Goal: Find specific page/section: Find specific page/section

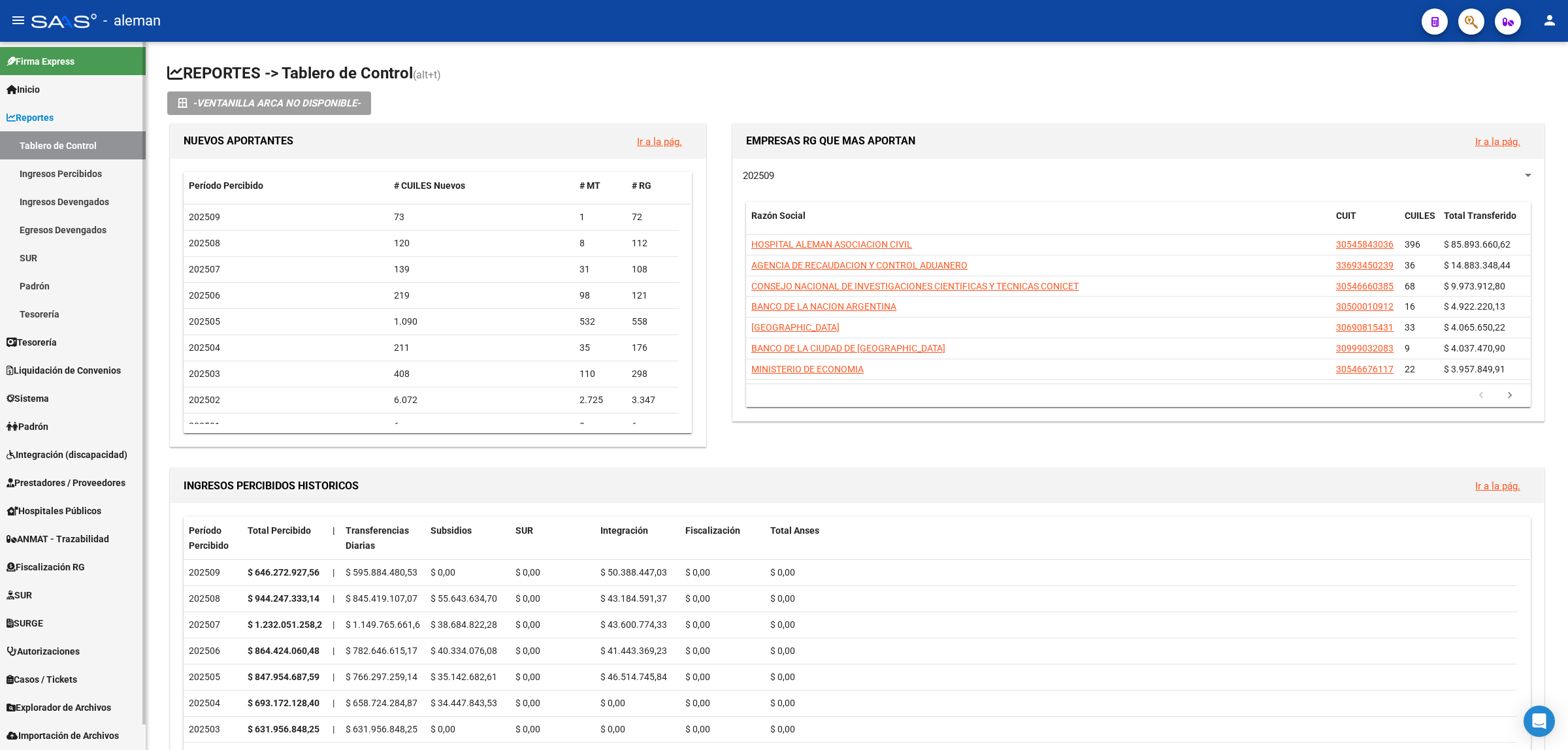
click at [64, 457] on span "Integración (discapacidad)" at bounding box center [67, 454] width 121 height 15
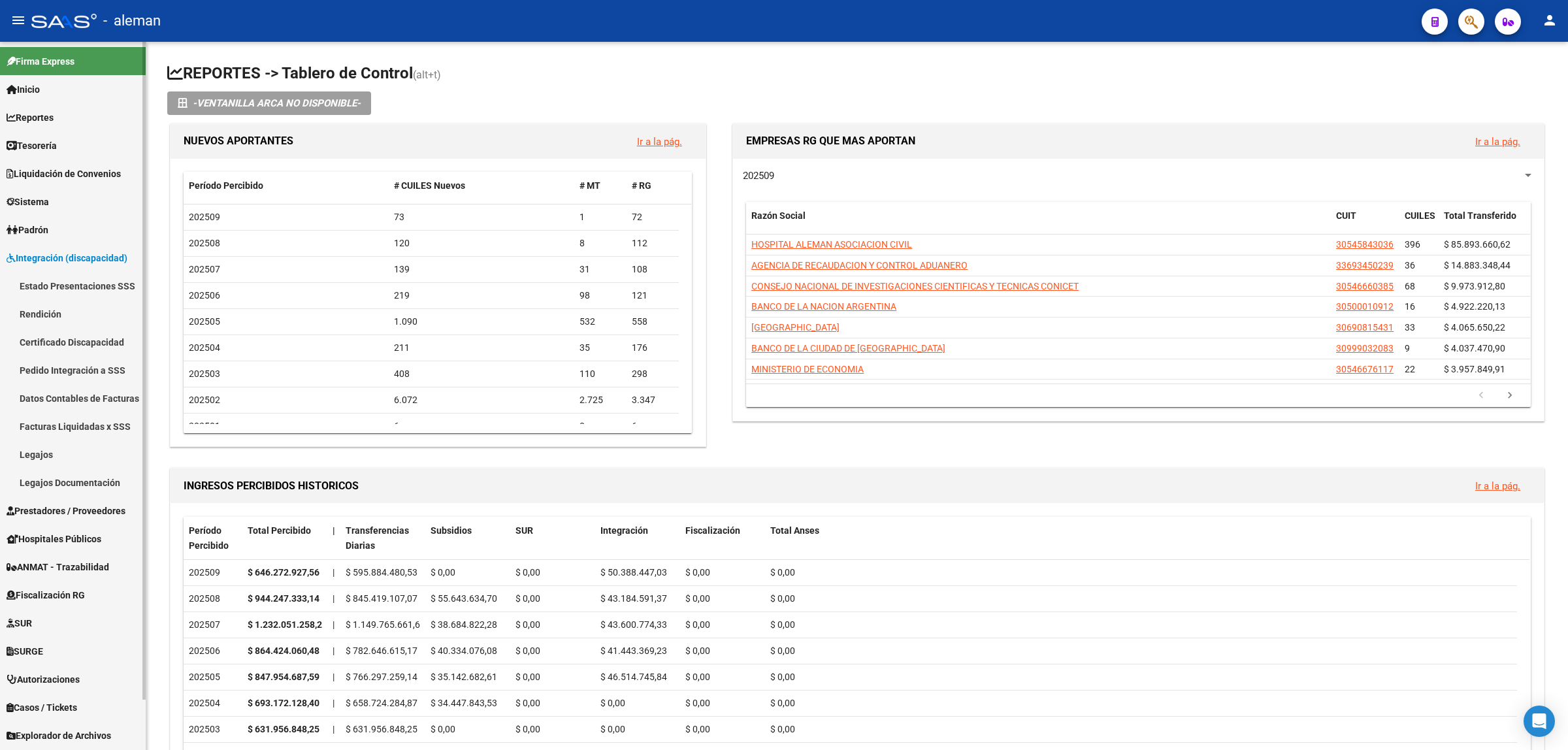
click at [47, 453] on link "Legajos" at bounding box center [73, 454] width 146 height 28
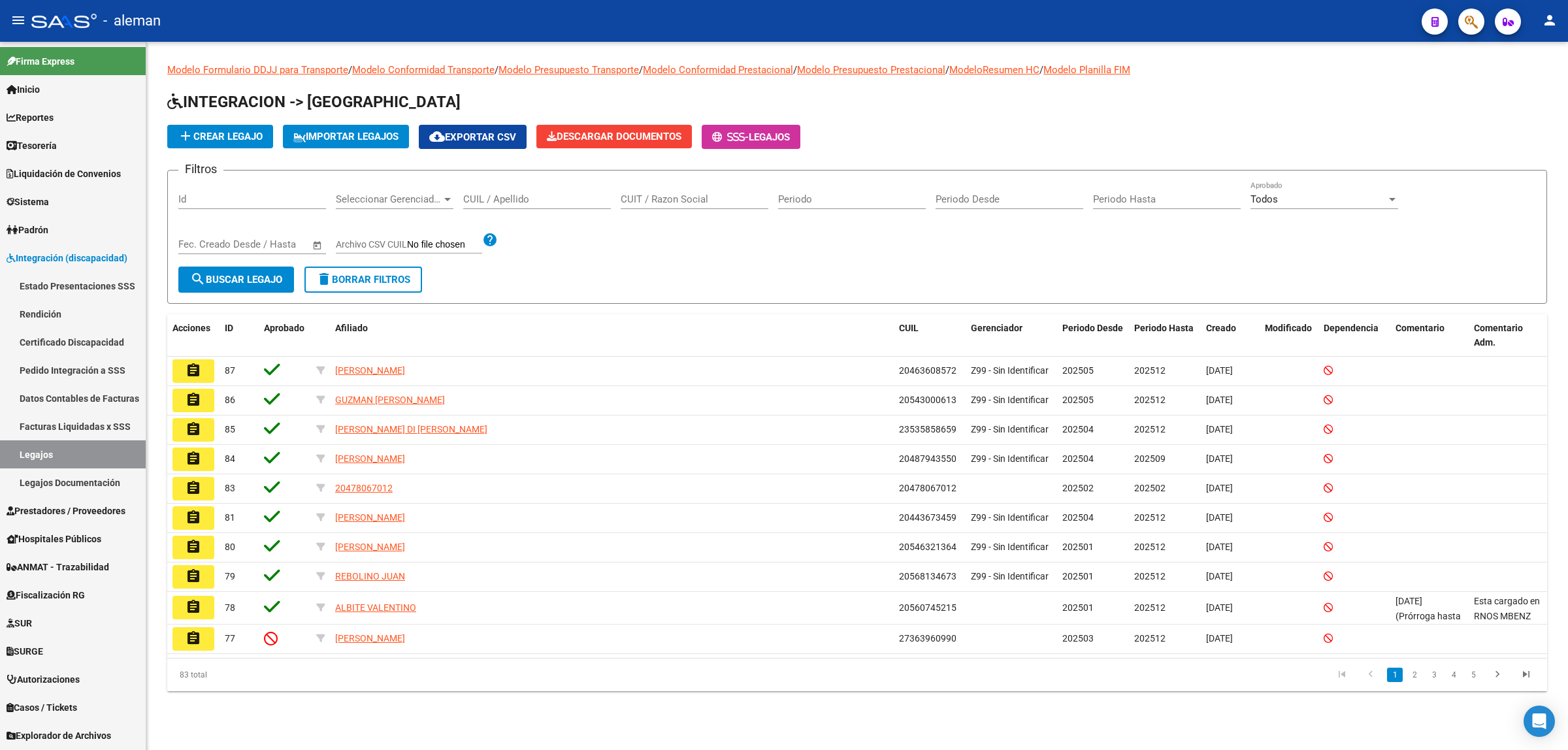
click at [510, 198] on input "CUIL / Apellido" at bounding box center [537, 199] width 148 height 12
type input "sanchez"
drag, startPoint x: 280, startPoint y: 272, endPoint x: 306, endPoint y: 318, distance: 52.8
click at [280, 274] on span "search Buscar Legajo" at bounding box center [236, 279] width 92 height 12
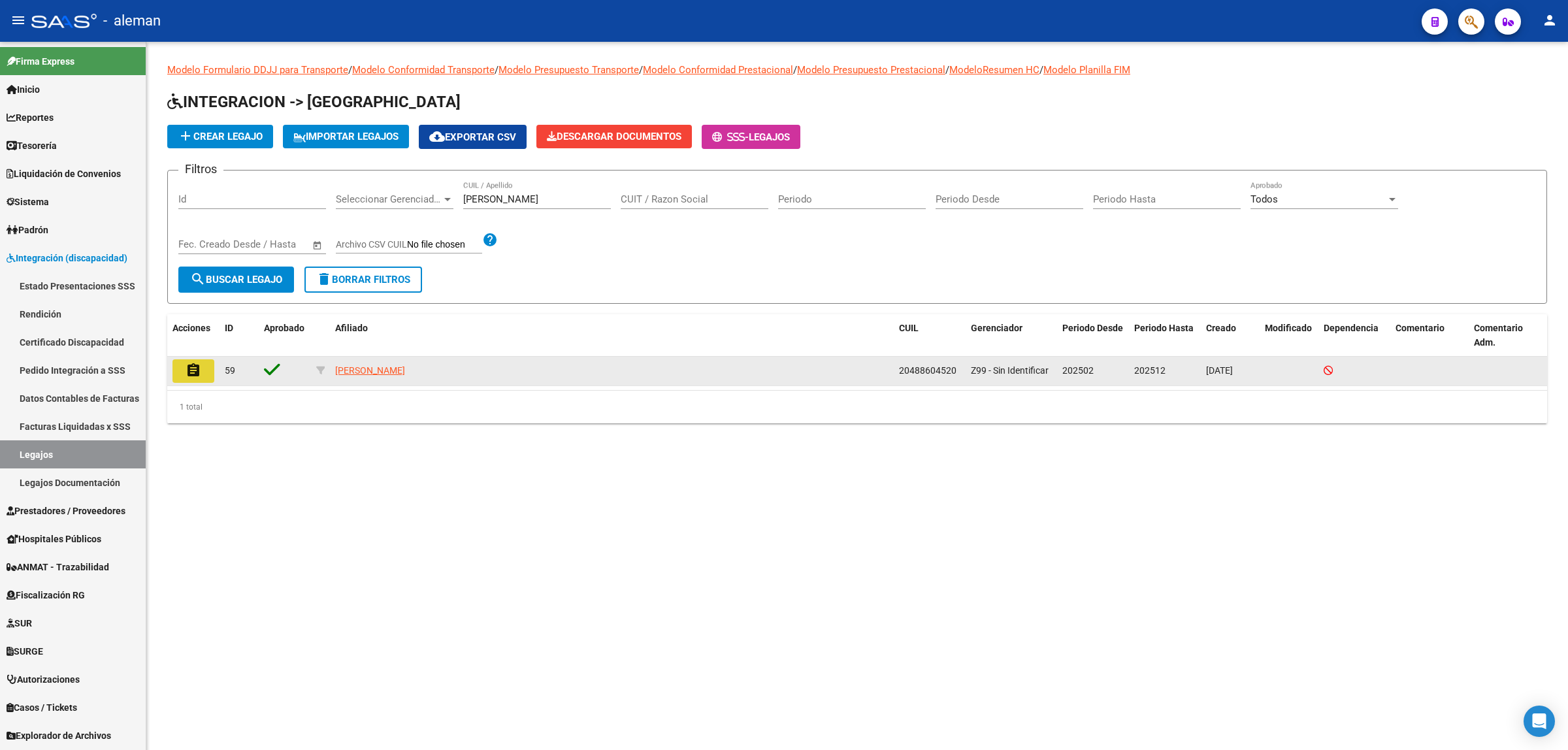
click at [194, 373] on mat-icon "assignment" at bounding box center [194, 370] width 15 height 15
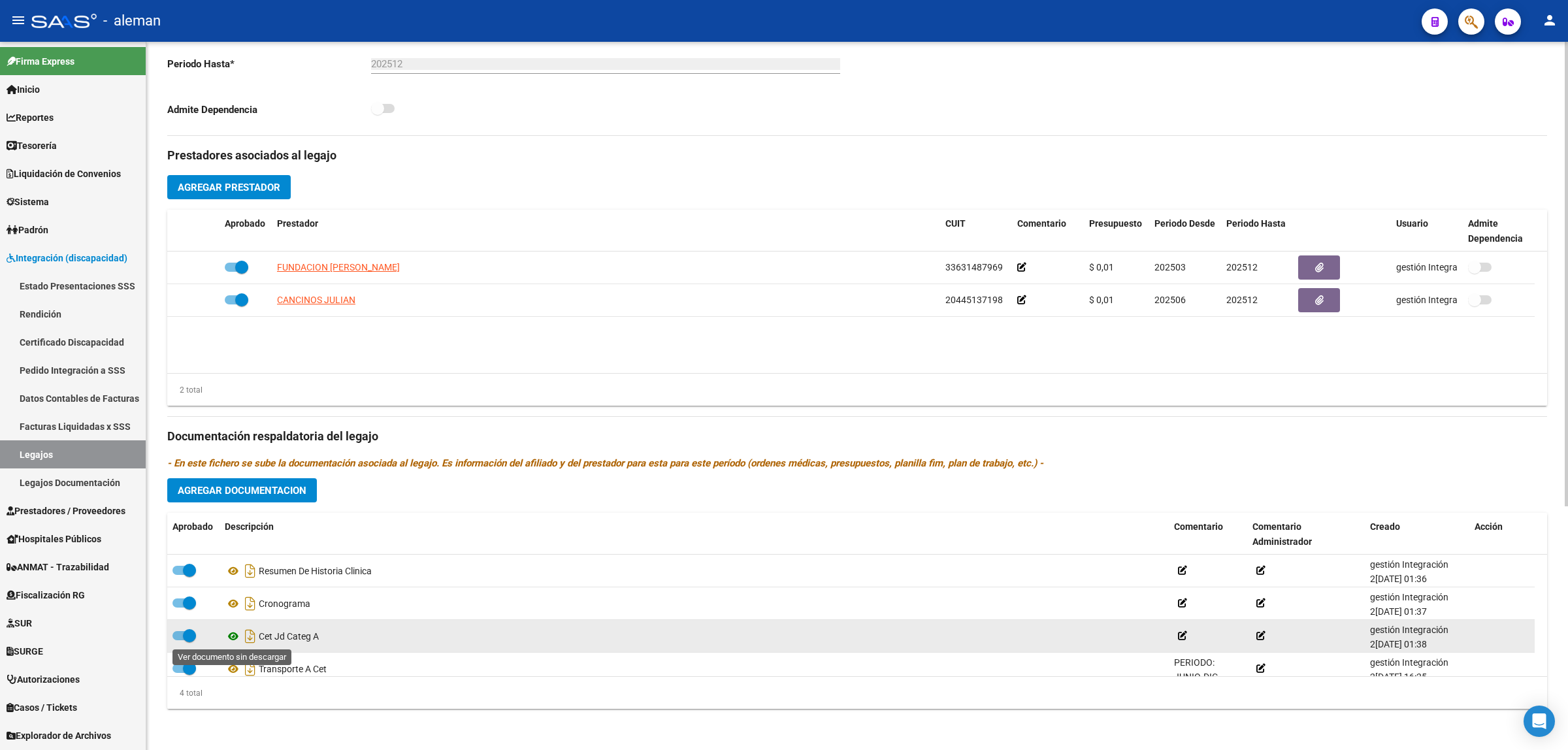
click at [232, 634] on icon at bounding box center [233, 636] width 17 height 15
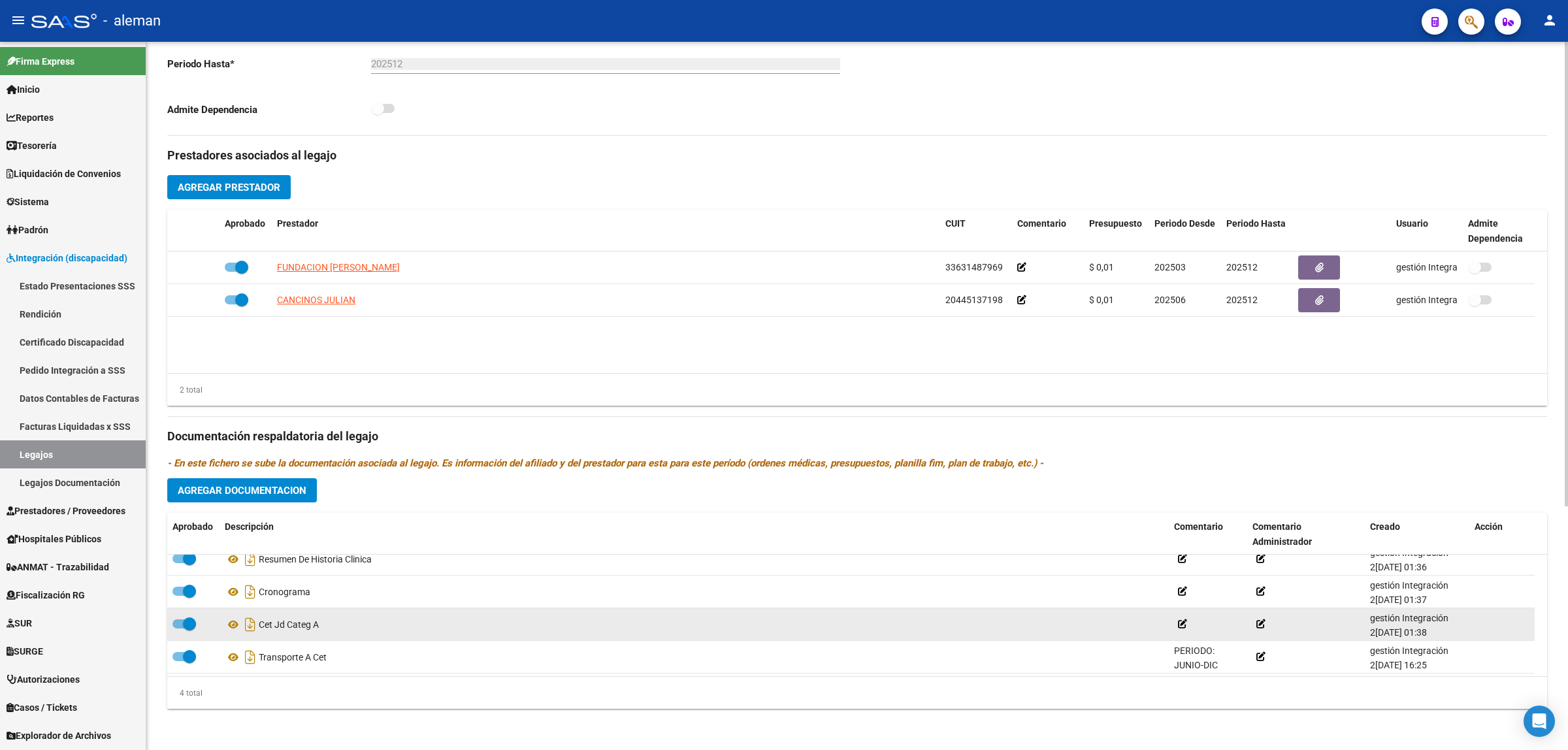
scroll to position [14, 0]
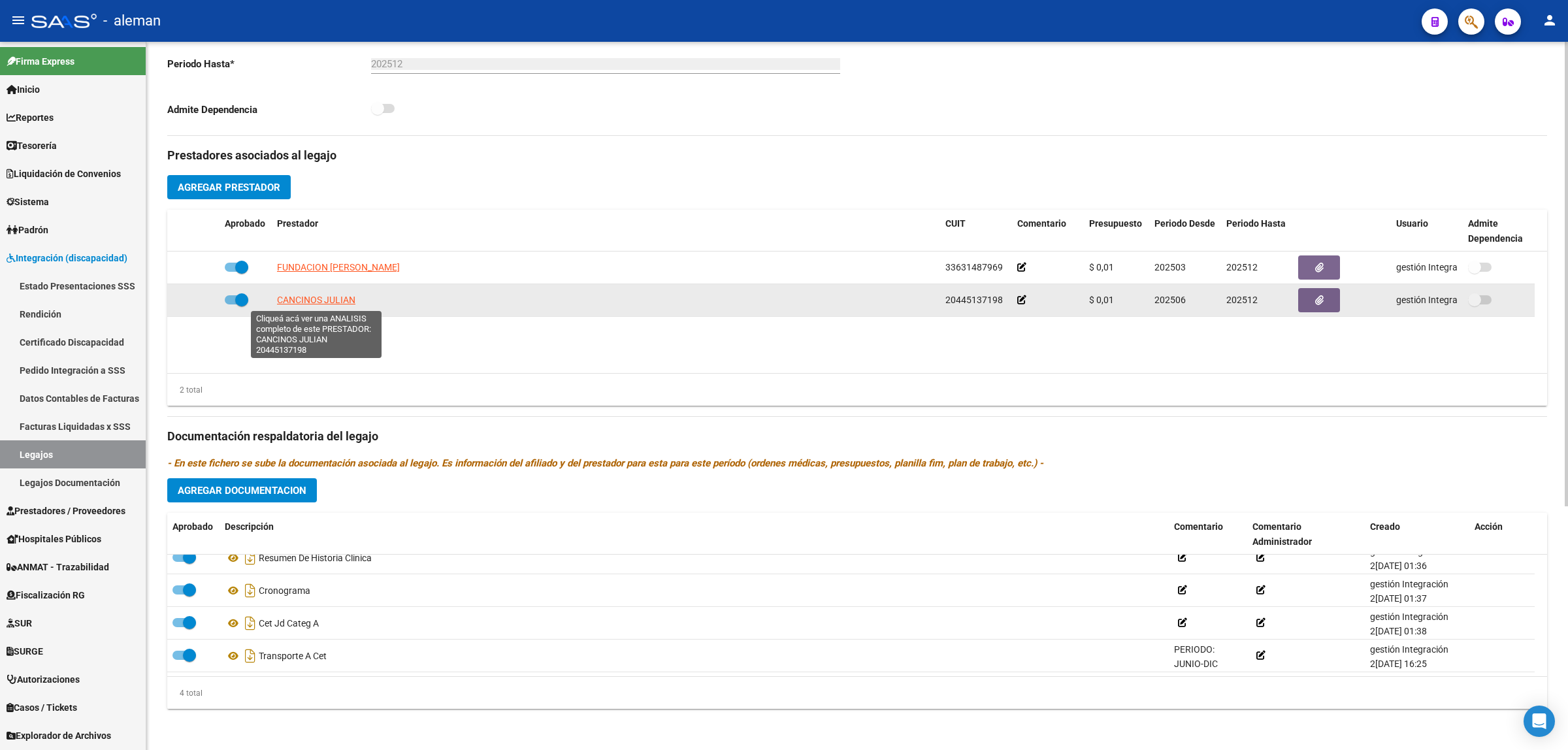
click at [331, 295] on span "CANCINOS JULIAN" at bounding box center [316, 300] width 78 height 10
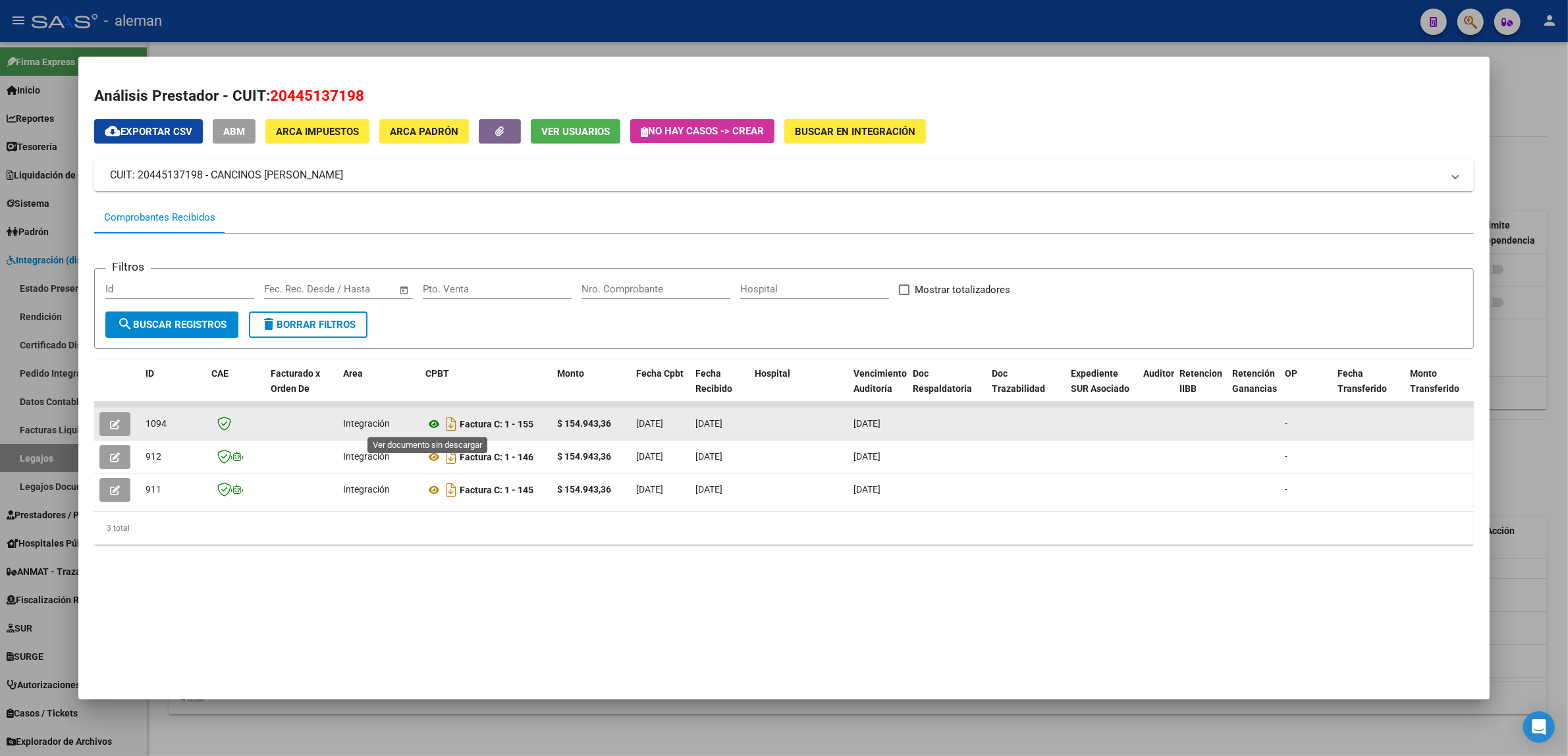
click at [427, 423] on icon at bounding box center [434, 424] width 17 height 16
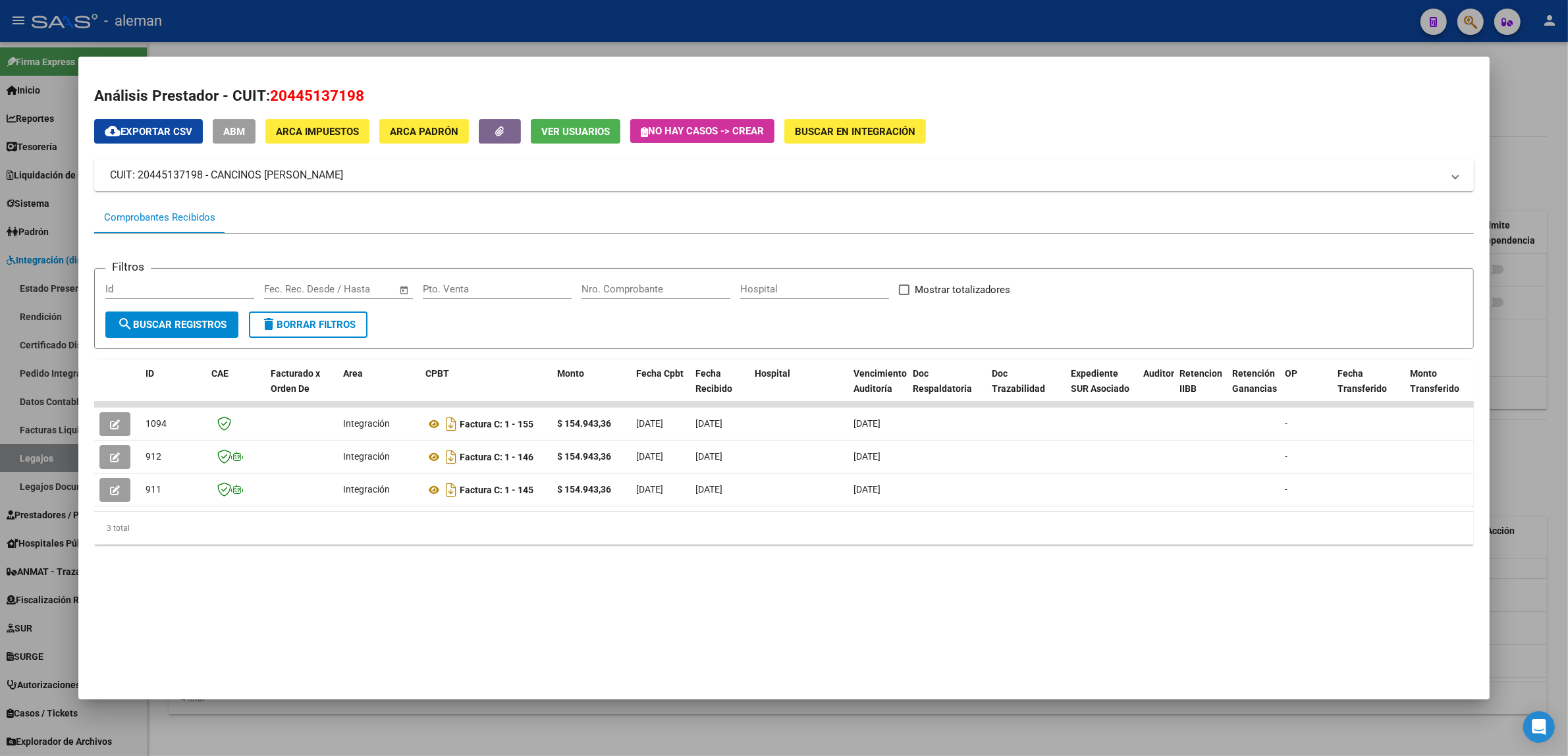
click at [1533, 363] on div at bounding box center [784, 378] width 1568 height 756
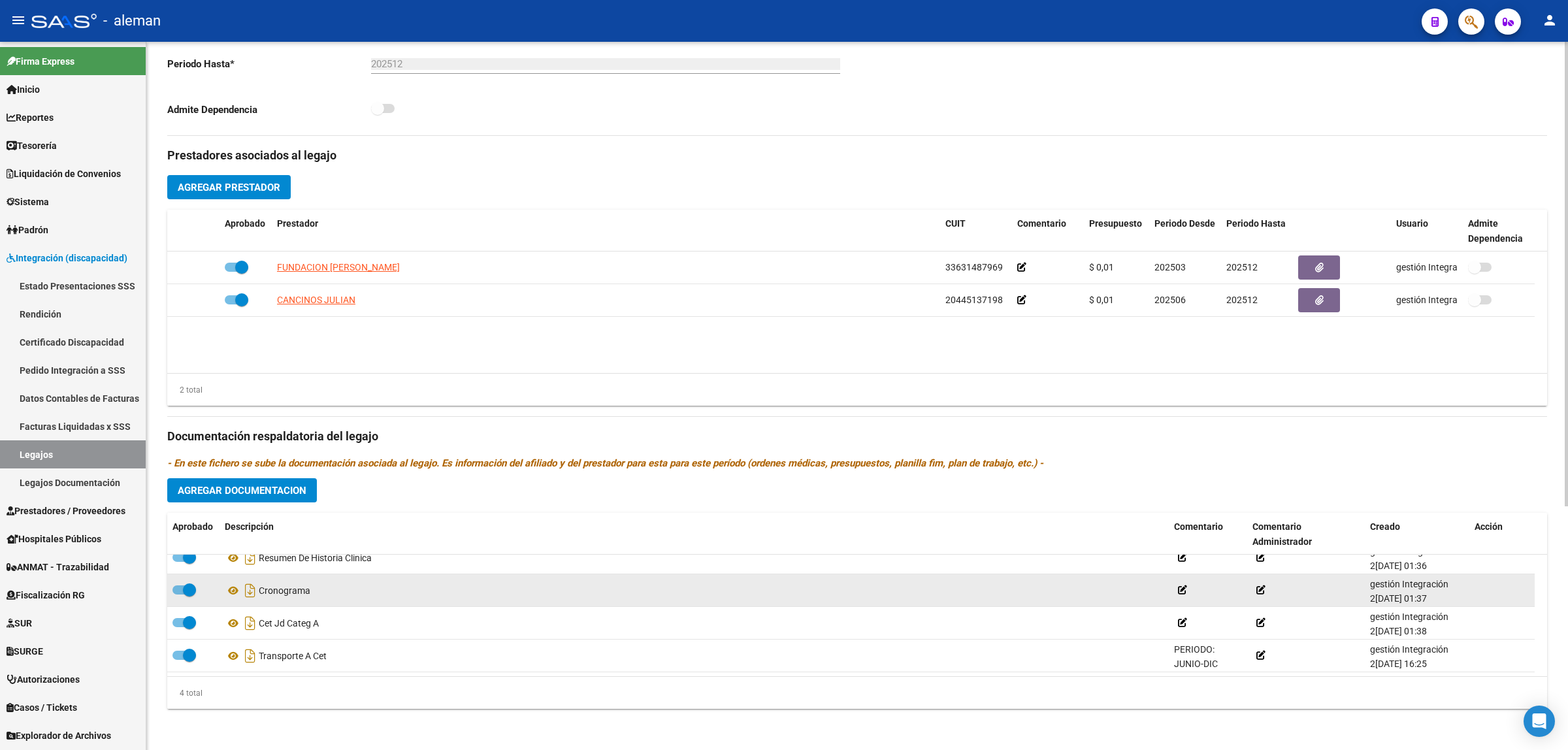
scroll to position [0, 0]
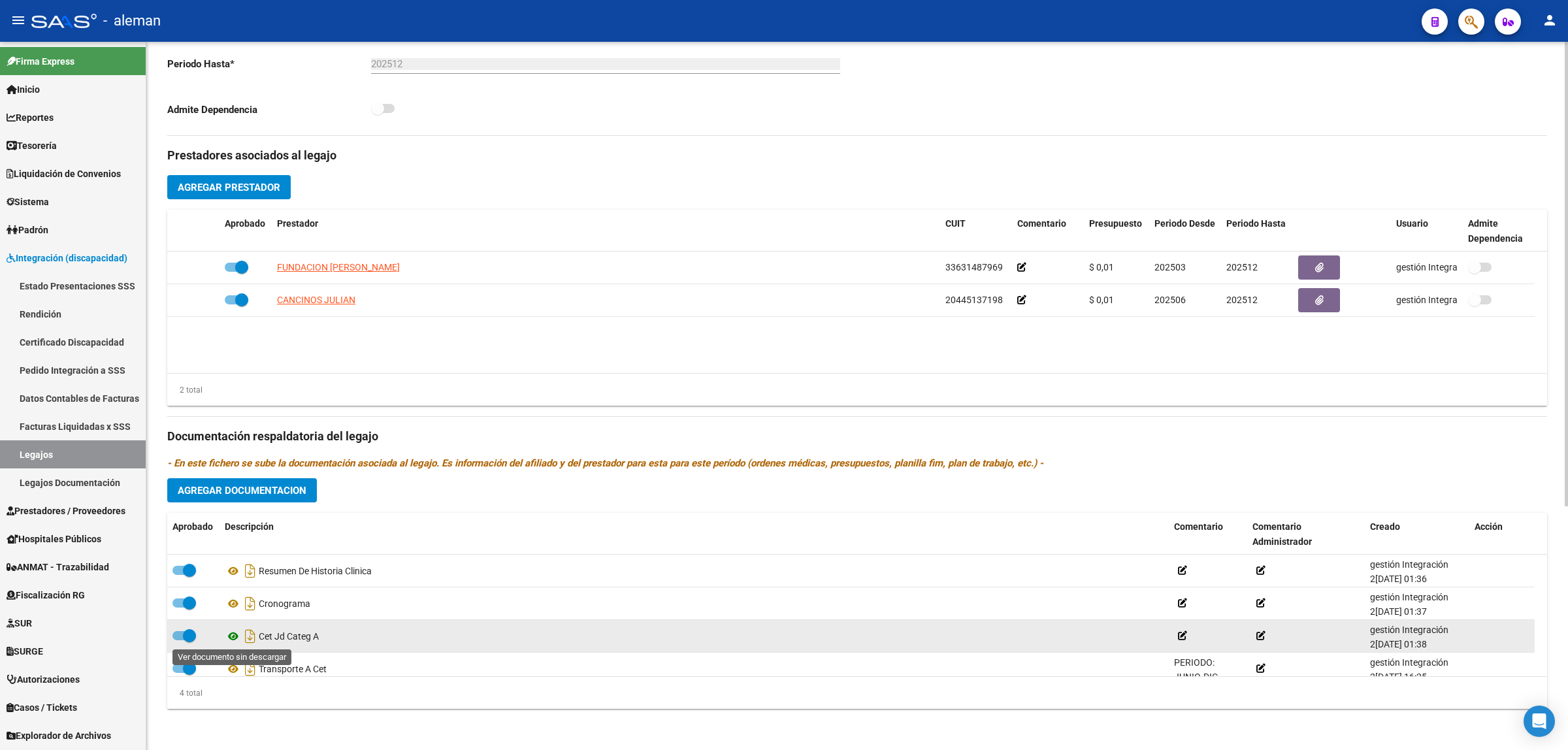
click at [233, 630] on icon at bounding box center [233, 636] width 17 height 15
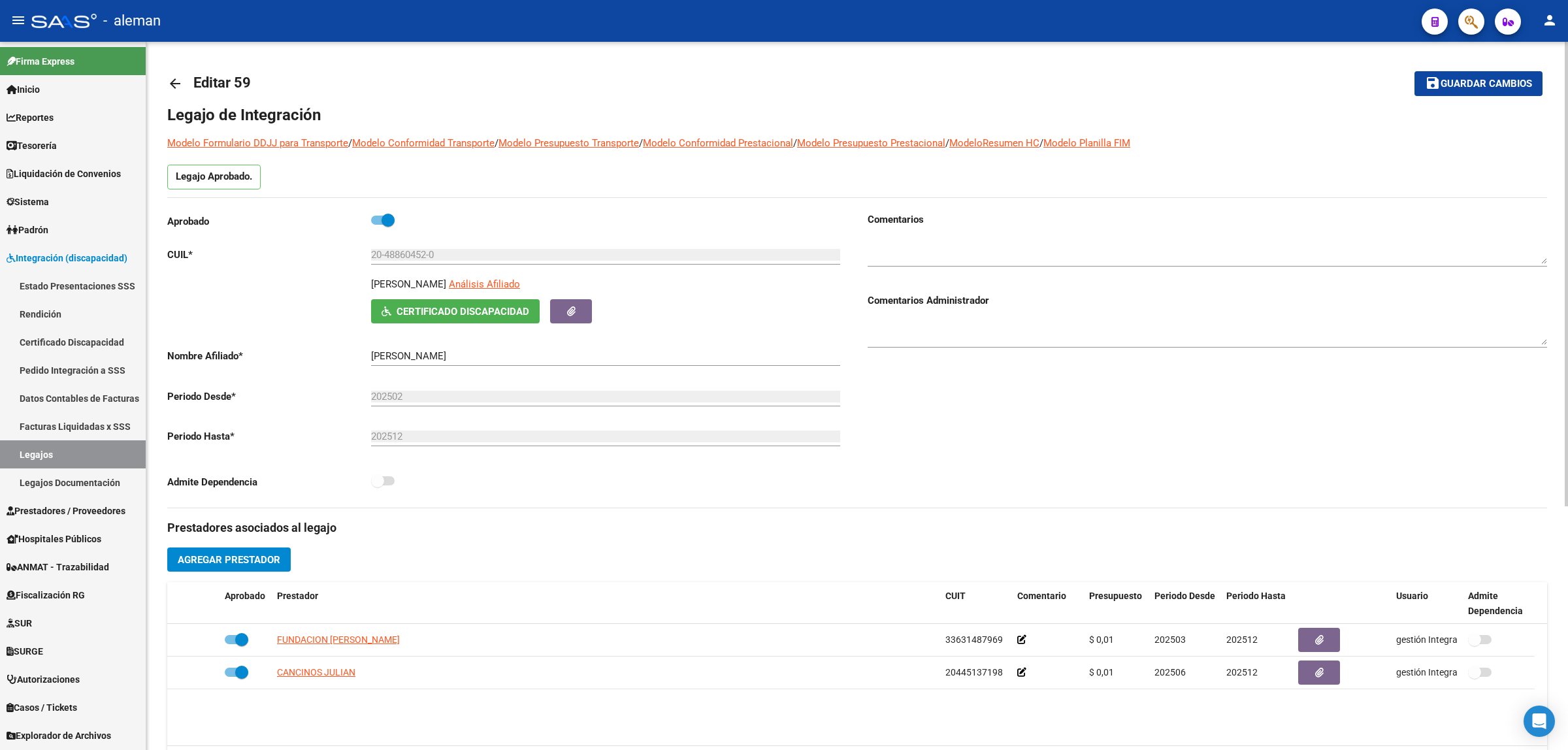
click at [170, 79] on mat-icon "arrow_back" at bounding box center [175, 84] width 15 height 15
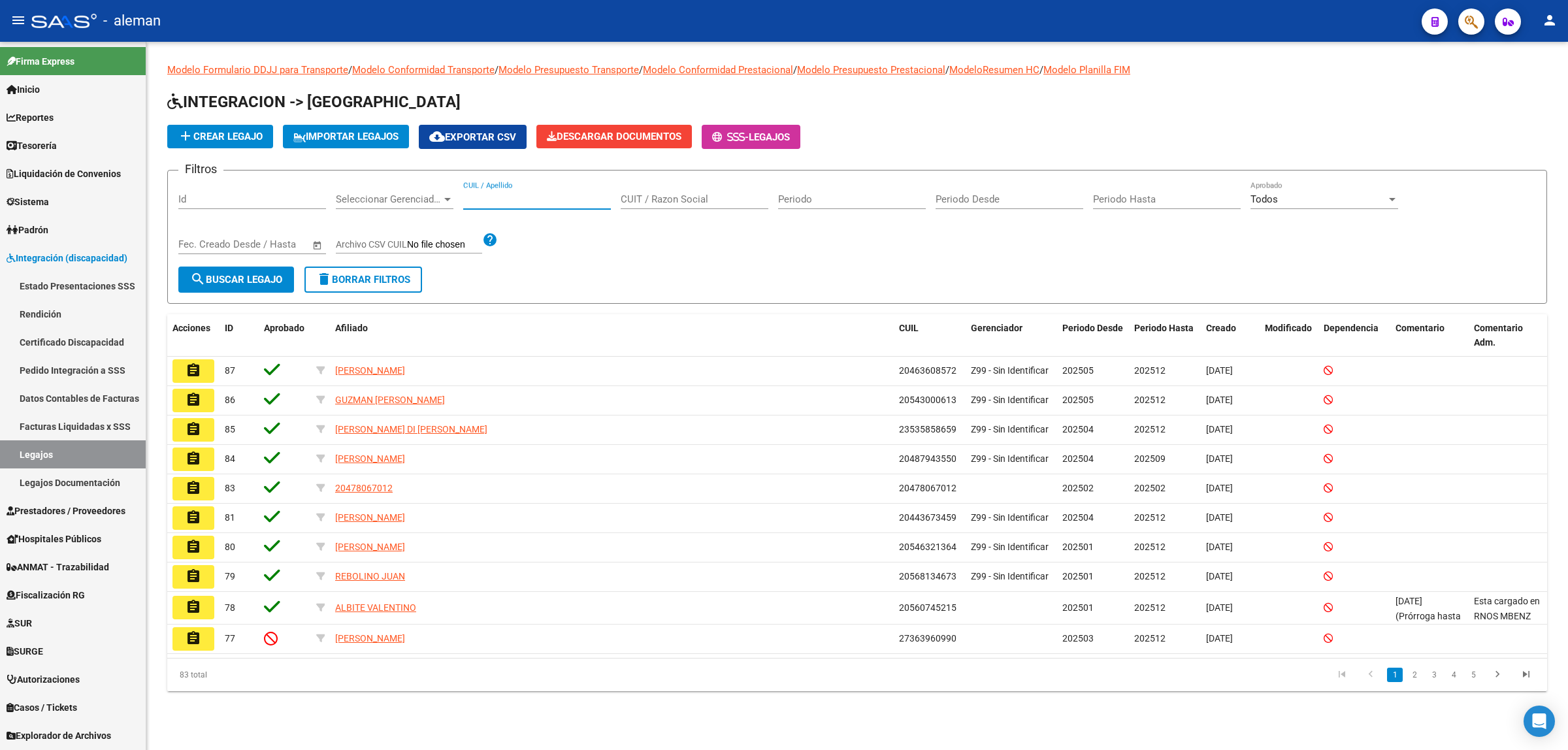
click at [499, 197] on input "CUIL / Apellido" at bounding box center [537, 199] width 148 height 12
paste input "Bierig"
type input "Bierig"
click at [252, 286] on button "search Buscar Legajo" at bounding box center [235, 279] width 115 height 26
